Goal: Task Accomplishment & Management: Manage account settings

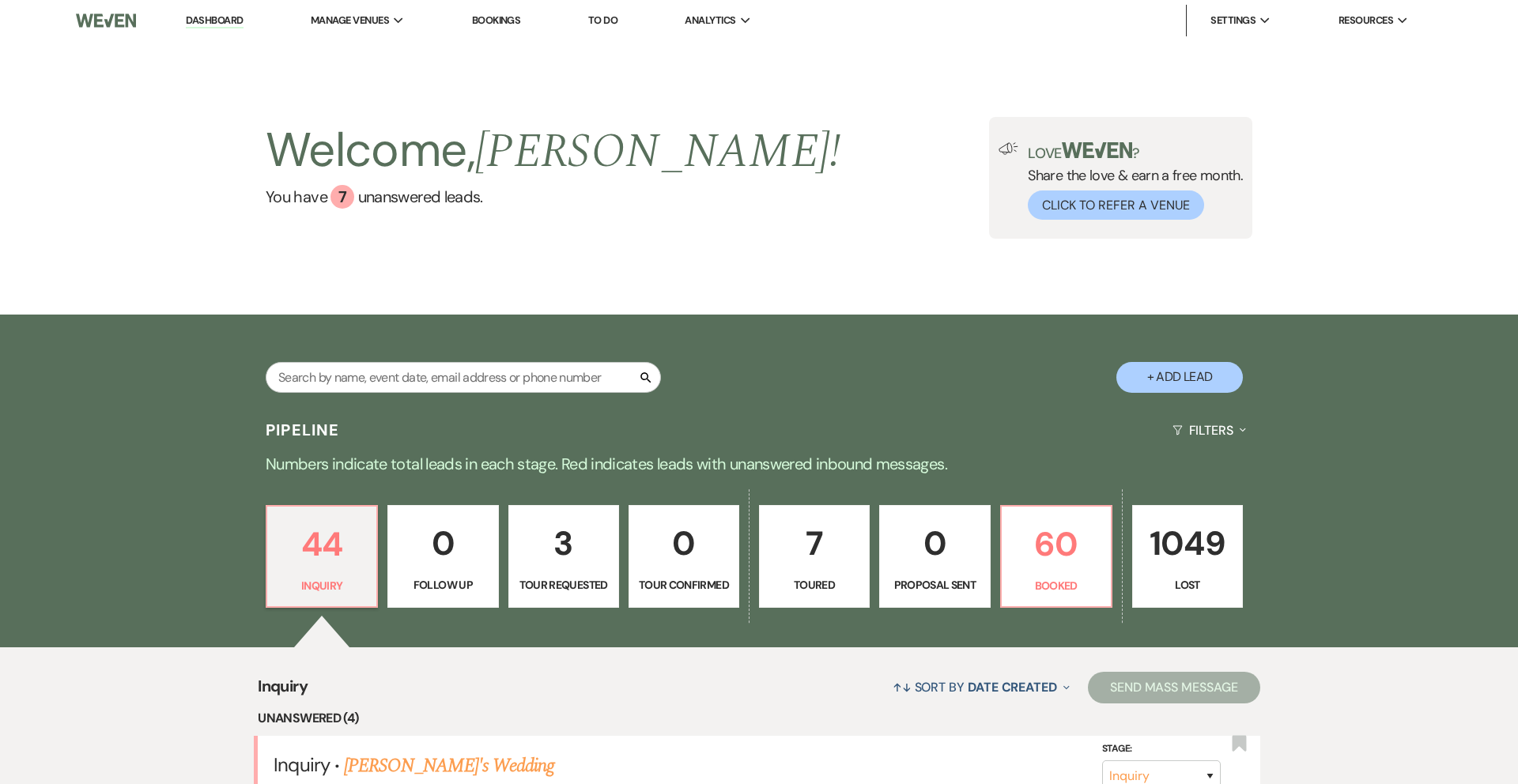
click at [490, 19] on link "Bookings" at bounding box center [497, 21] width 49 height 14
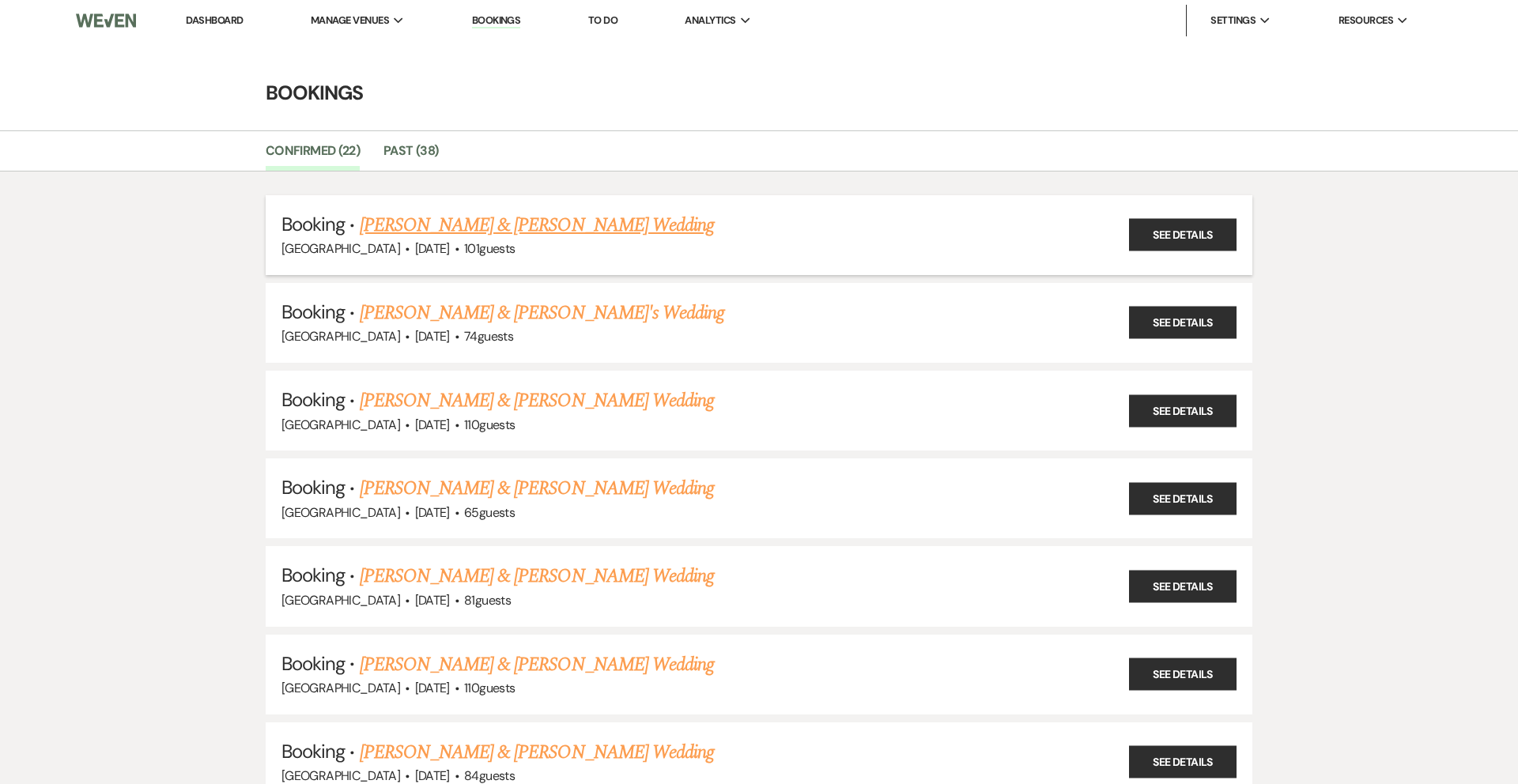
click at [498, 224] on link "[PERSON_NAME] & [PERSON_NAME] Wedding" at bounding box center [537, 225] width 354 height 28
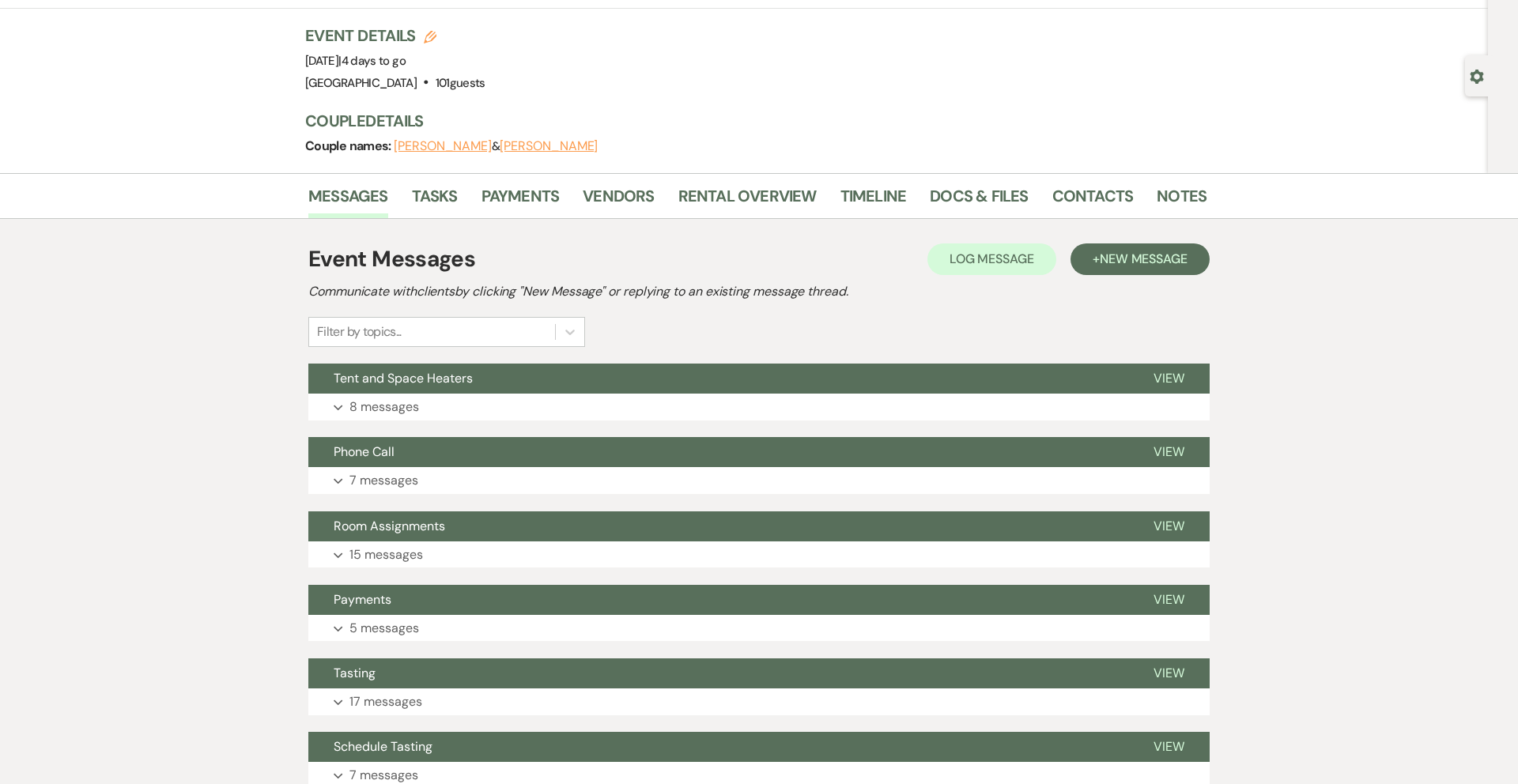
scroll to position [117, 0]
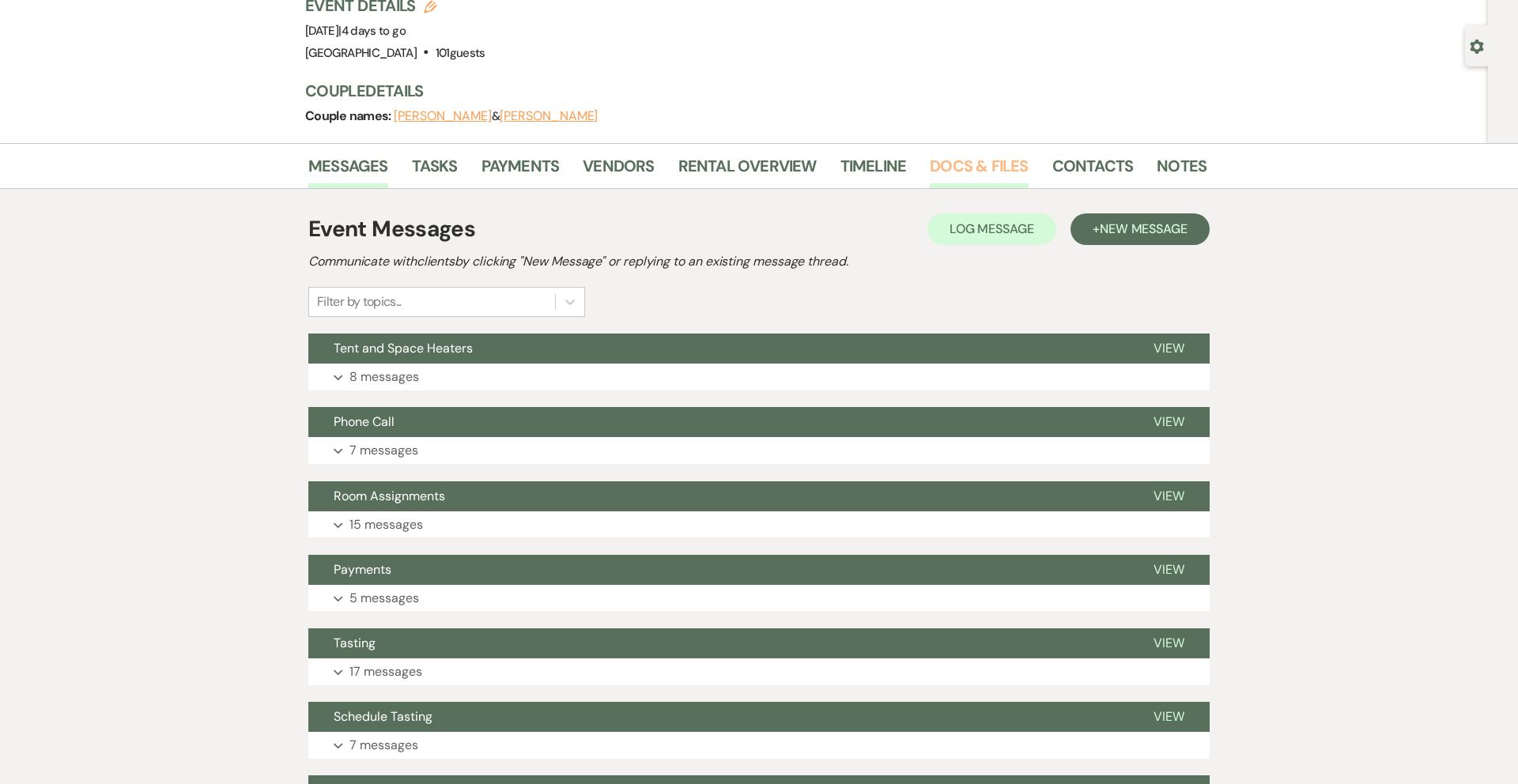
click at [958, 171] on link "Docs & Files" at bounding box center [979, 171] width 98 height 35
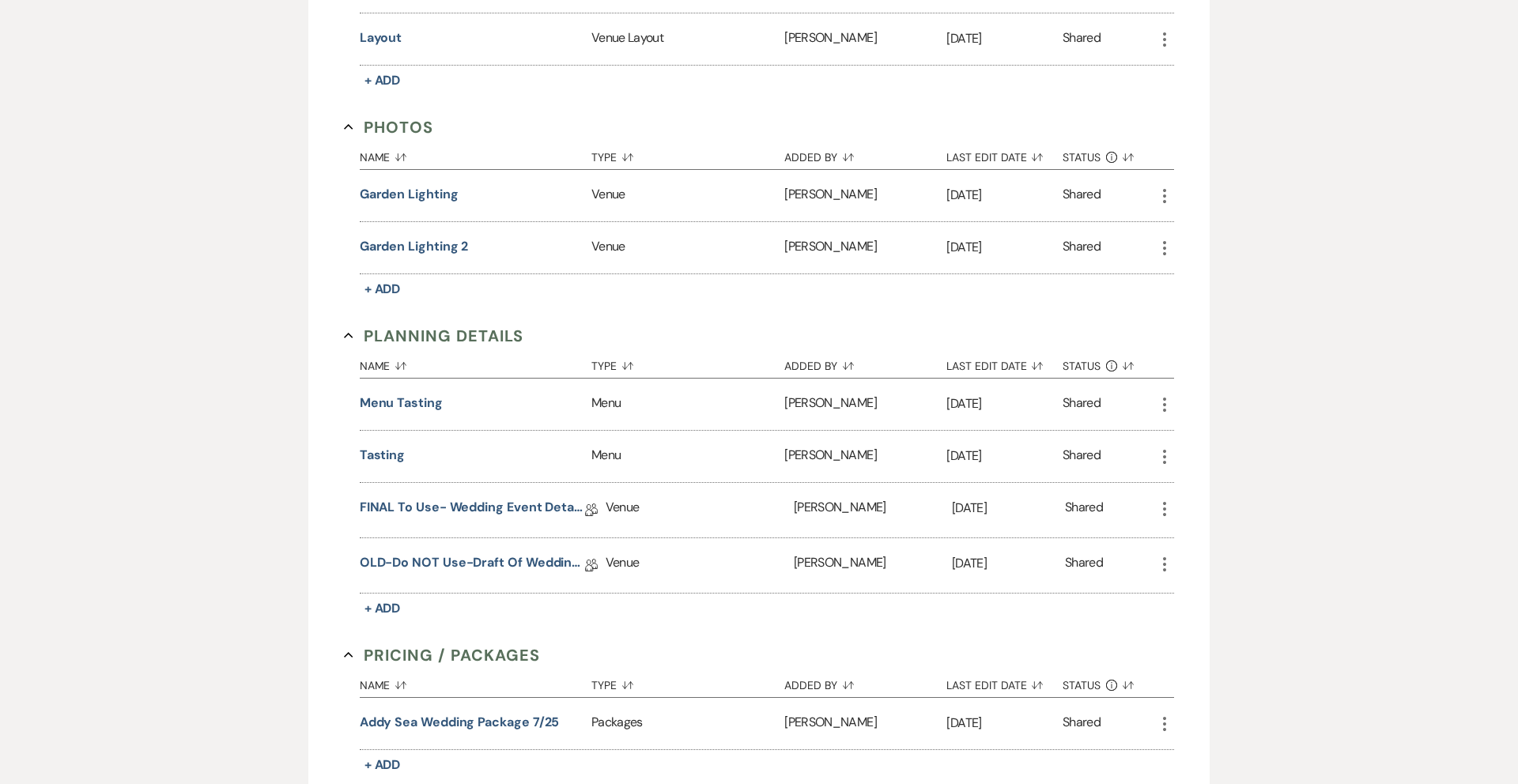
scroll to position [1334, 0]
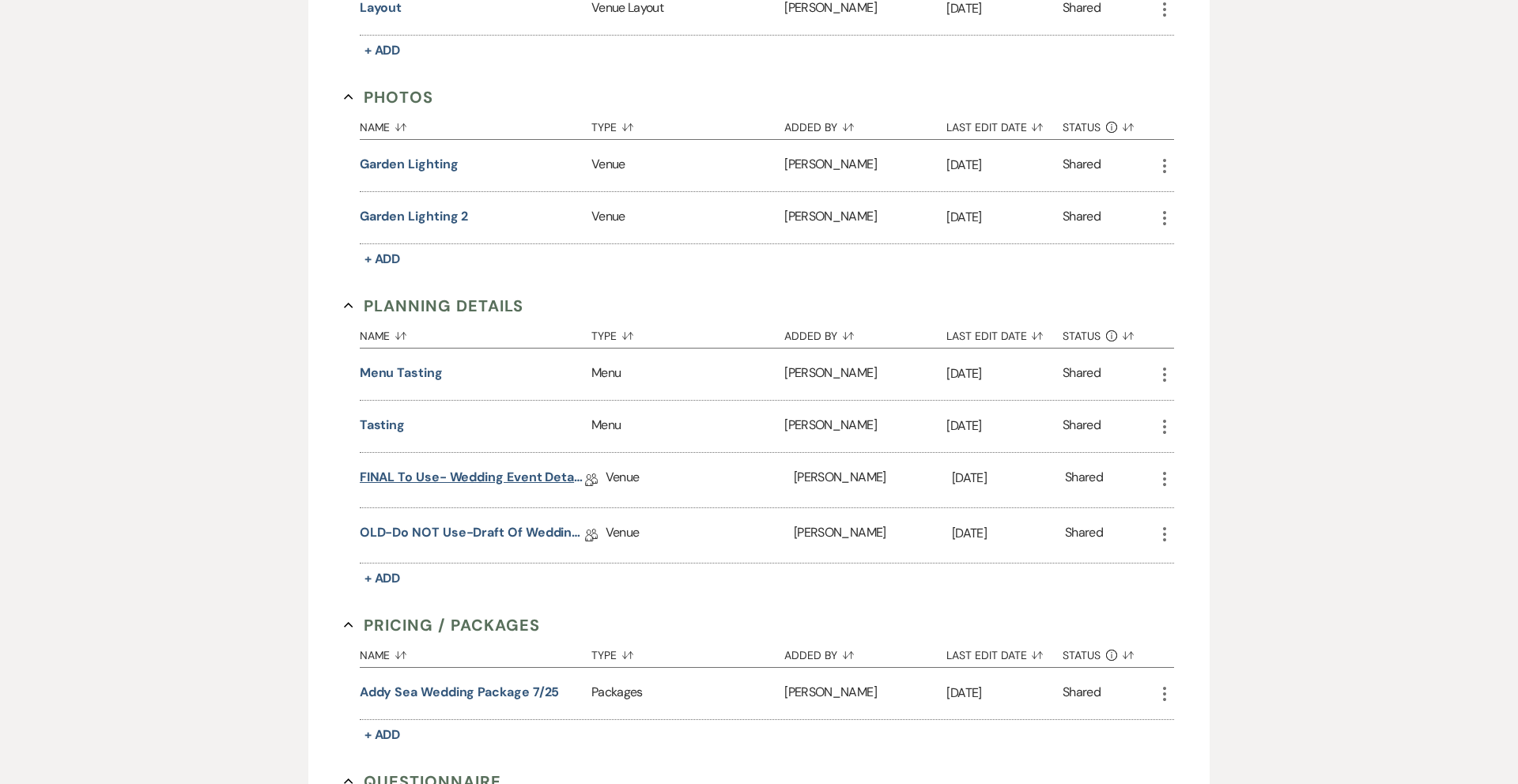
click at [403, 470] on link "FINAL to use- Wedding Event Details" at bounding box center [472, 480] width 225 height 24
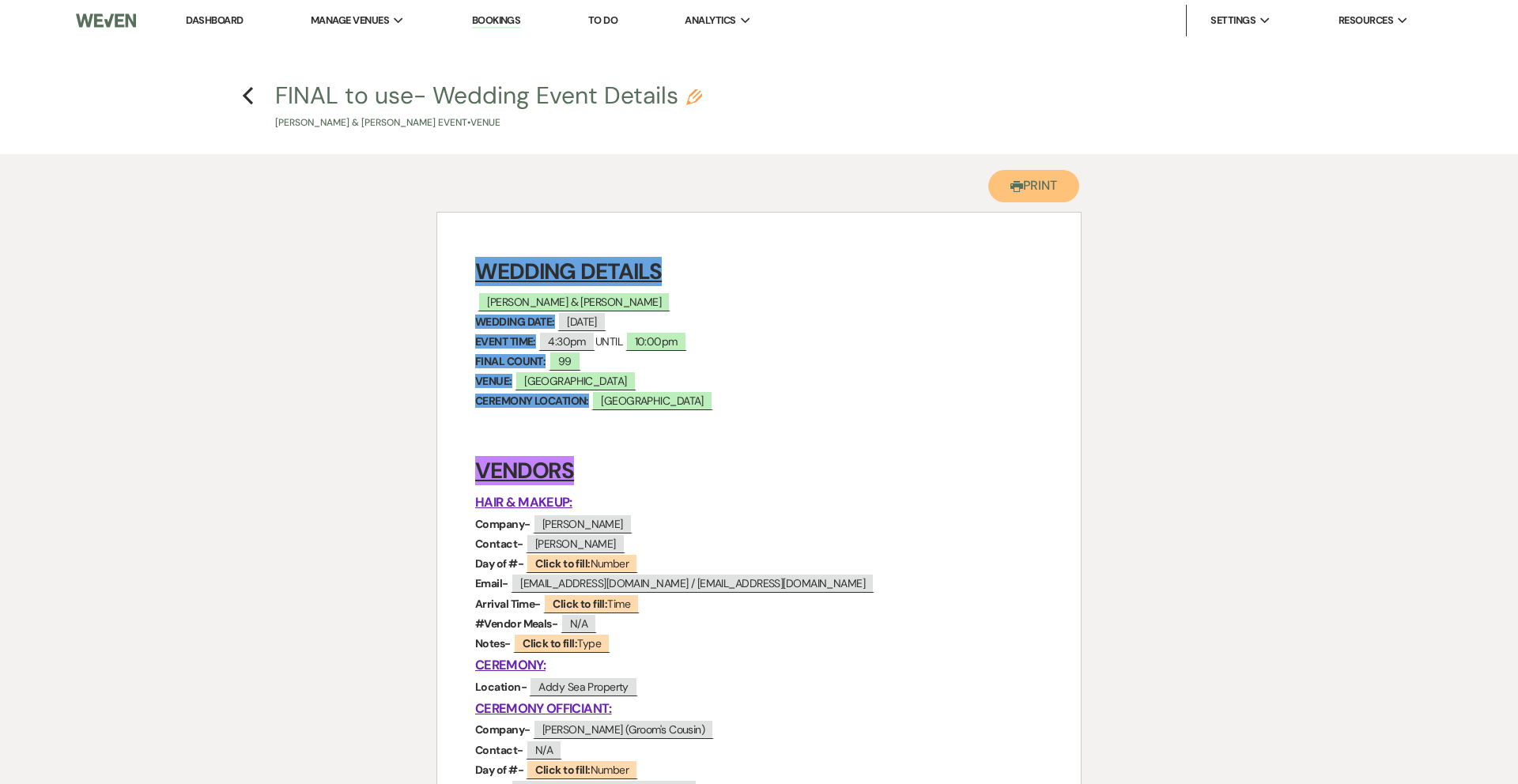
click at [1032, 182] on button "Printer Print" at bounding box center [1033, 186] width 91 height 32
click at [247, 96] on icon "Previous" at bounding box center [247, 95] width 12 height 19
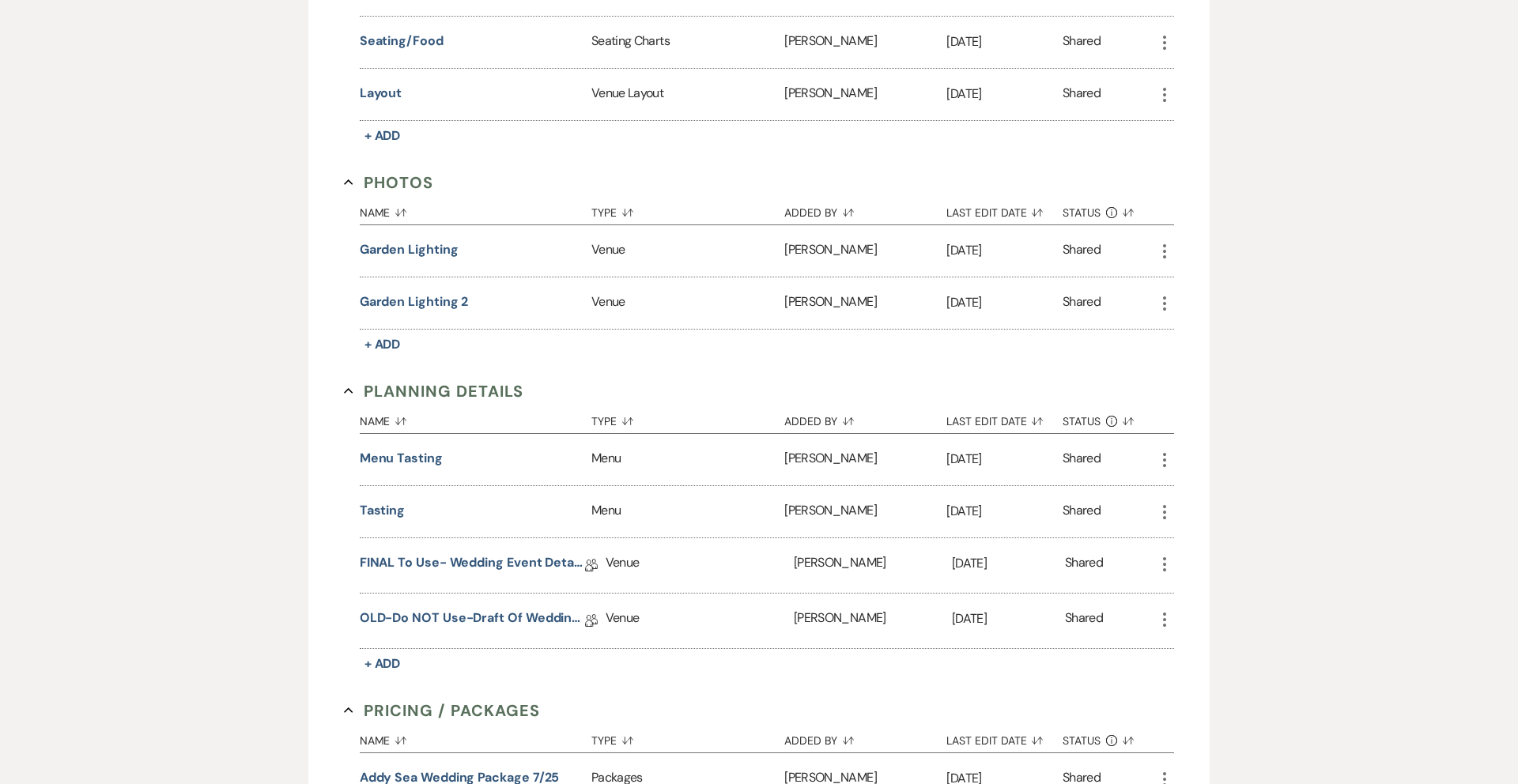
scroll to position [1164, 0]
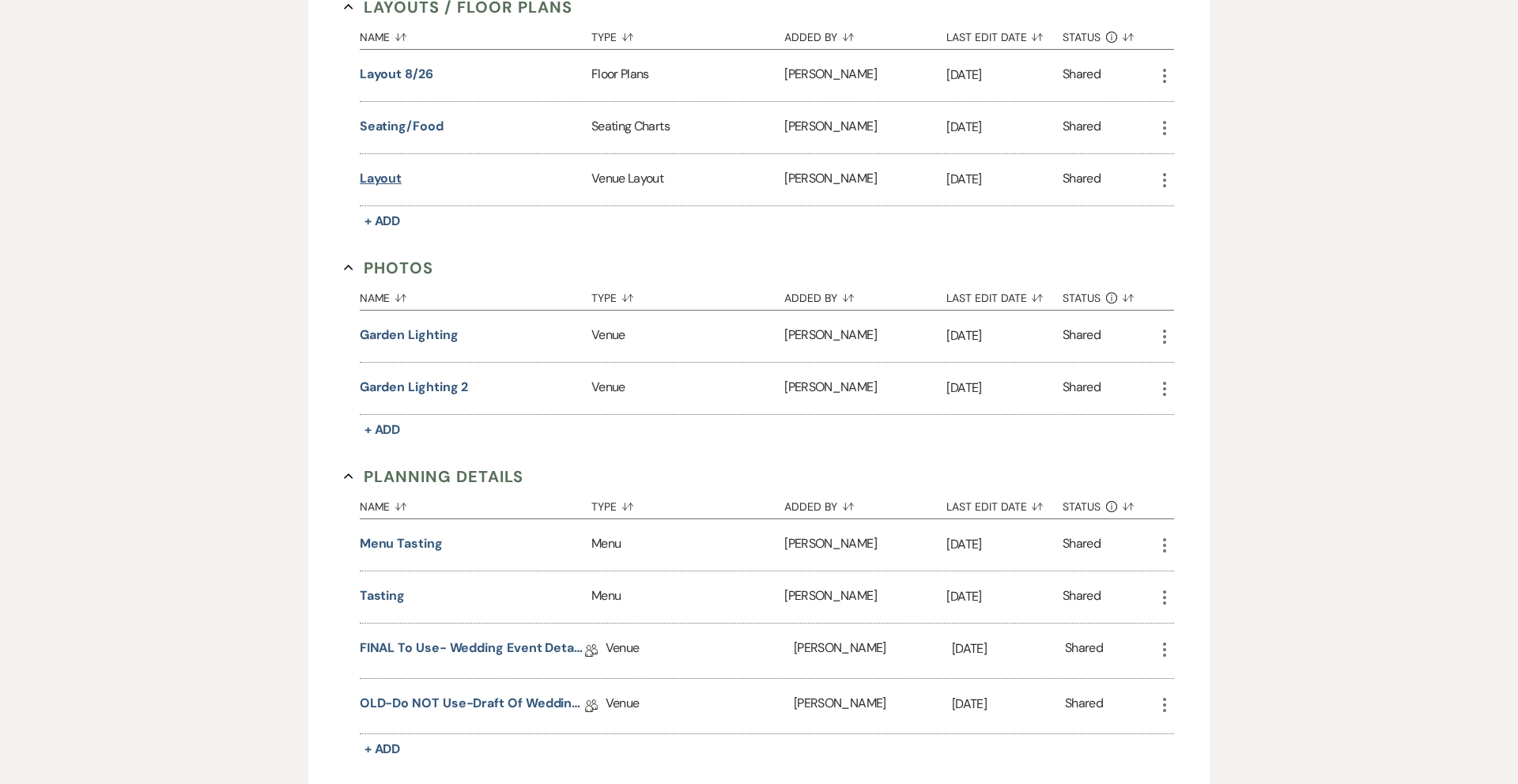
click at [383, 175] on button "Layout" at bounding box center [381, 178] width 43 height 19
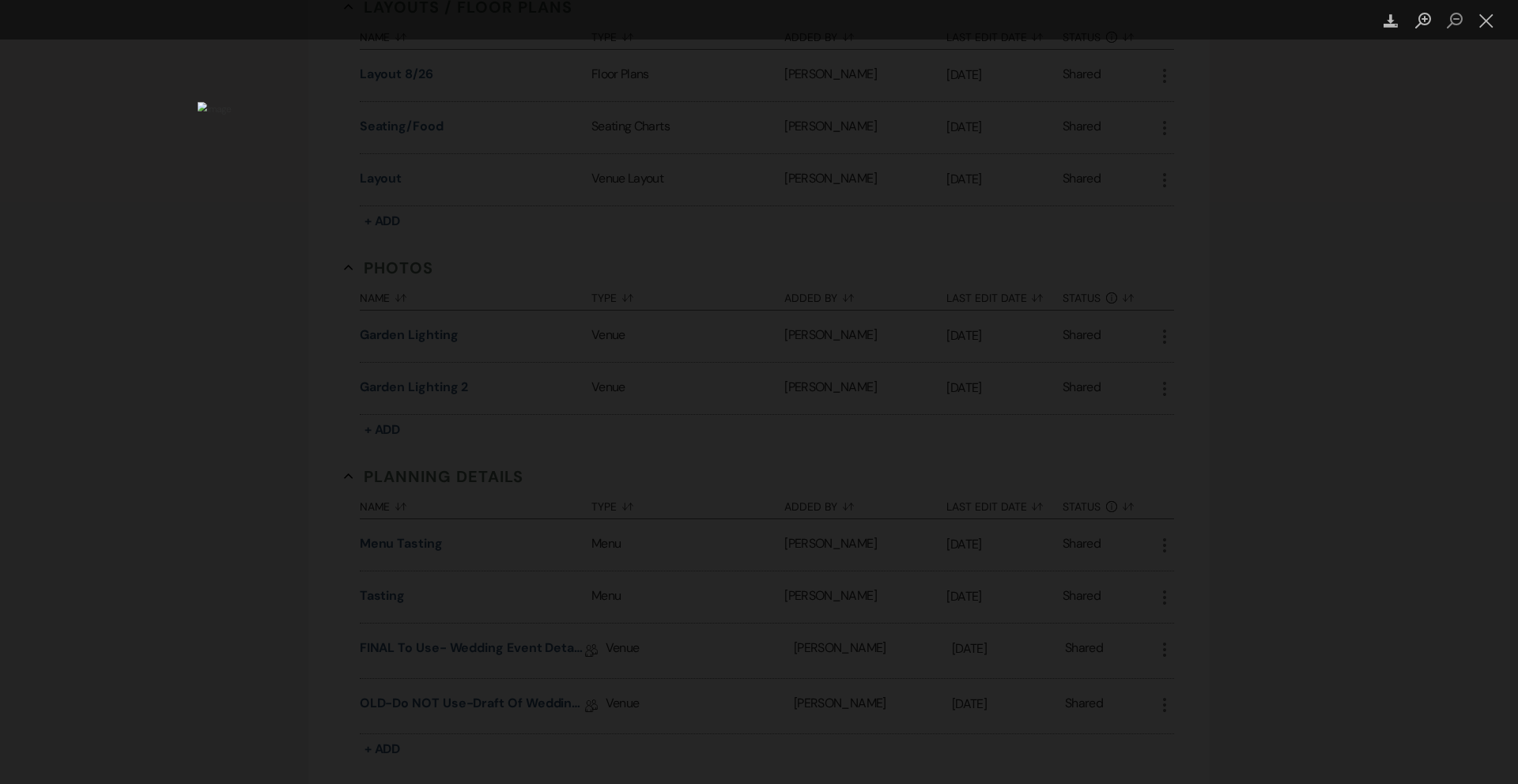
drag, startPoint x: 1485, startPoint y: 20, endPoint x: 1408, endPoint y: 40, distance: 79.6
click at [1482, 21] on button "Close lightbox" at bounding box center [1487, 21] width 31 height 27
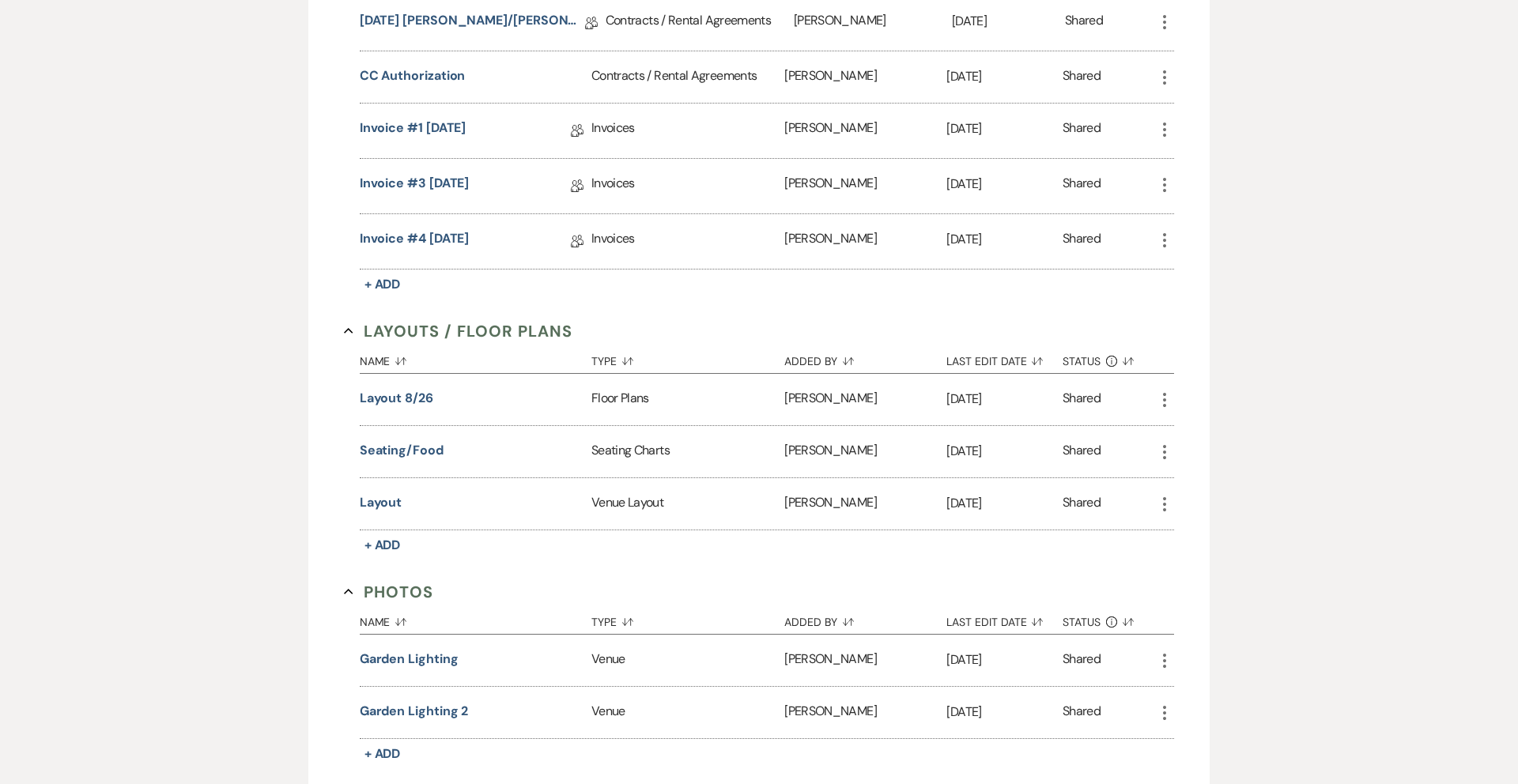
scroll to position [0, 0]
